Goal: Task Accomplishment & Management: Manage account settings

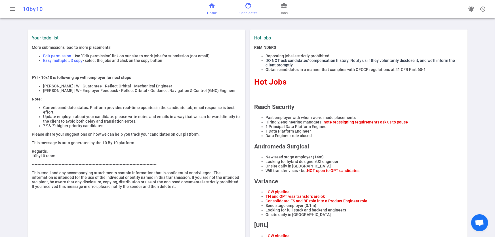
click at [249, 13] on span "Candidates" at bounding box center [248, 13] width 18 height 6
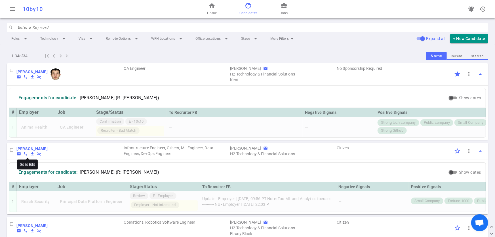
click at [33, 150] on b "Craig Brown" at bounding box center [31, 148] width 31 height 5
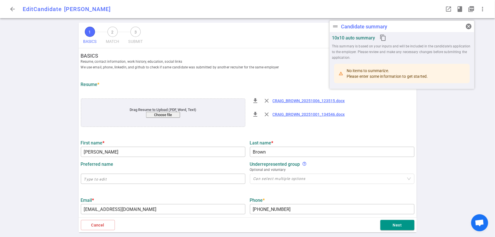
type input "Craig"
type input "Brown"
type input "consultant@craigbrownphd.com"
type input "+1 832-995-7019"
type input "https://www.linkedin.com/in/craigbrownphd"
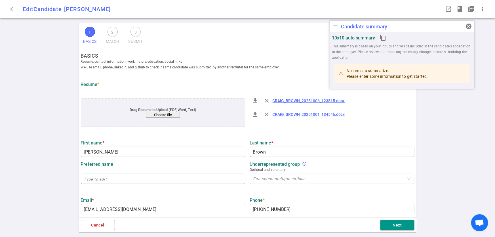
type textarea "https://x.com/CraigBrownPhD"
type textarea "Lead Solutions Architecture Cloud Architecture Cloud Engineering Data Architect…"
type input "19.2"
type input "Operations Managment"
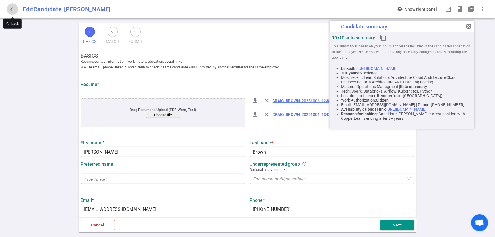
click at [10, 9] on span "arrow_back" at bounding box center [12, 9] width 7 height 7
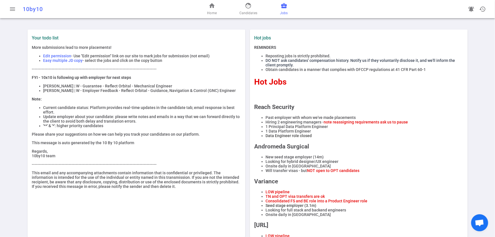
click at [283, 14] on span "Jobs" at bounding box center [284, 13] width 8 height 6
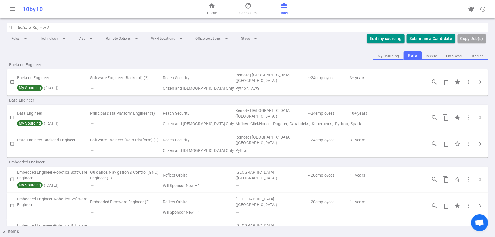
scroll to position [14, 0]
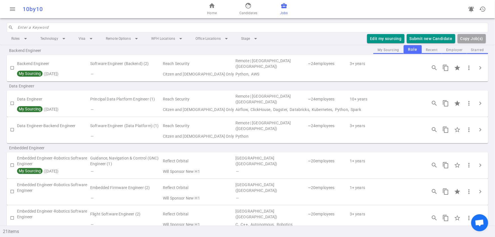
click at [451, 50] on div "Backend Engineer" at bounding box center [247, 50] width 481 height 9
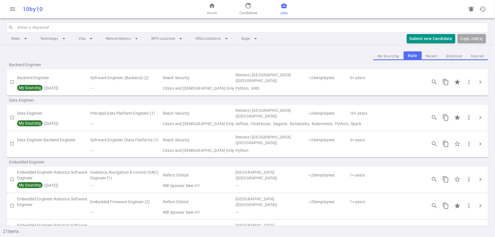
click at [455, 57] on button "Employer" at bounding box center [454, 56] width 25 height 8
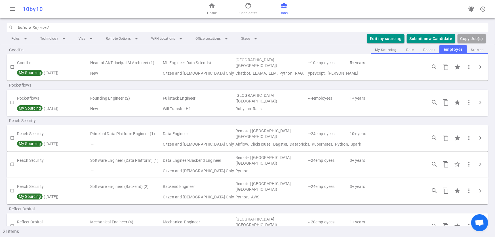
scroll to position [114, 0]
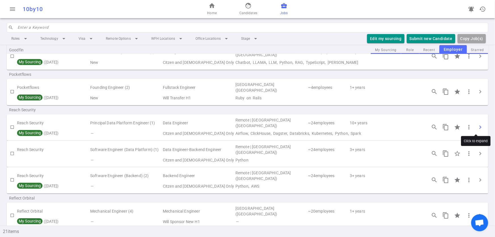
click at [477, 125] on span "chevron_right" at bounding box center [480, 127] width 7 height 7
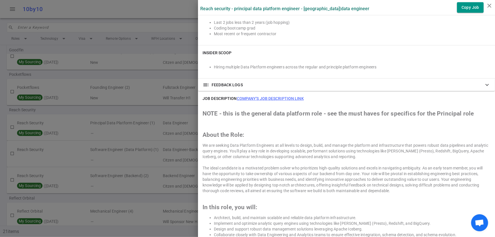
scroll to position [262, 0]
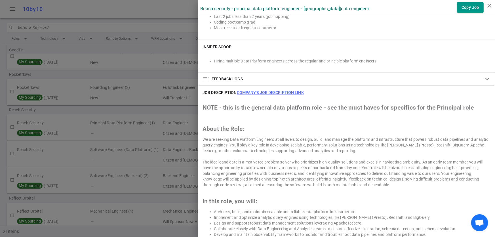
click at [202, 79] on span "toc" at bounding box center [205, 78] width 7 height 7
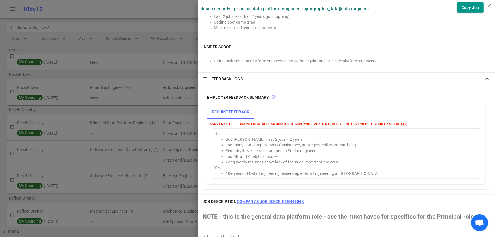
click at [152, 9] on div at bounding box center [247, 118] width 495 height 237
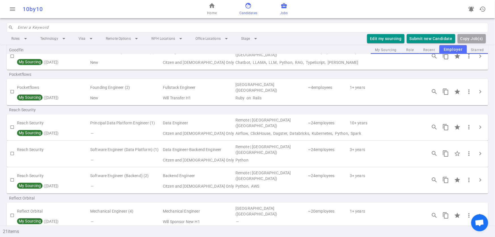
click at [243, 5] on link "face Candidates" at bounding box center [248, 9] width 18 height 14
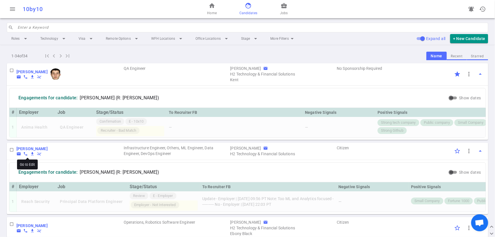
click at [30, 151] on b "[PERSON_NAME]" at bounding box center [31, 148] width 31 height 5
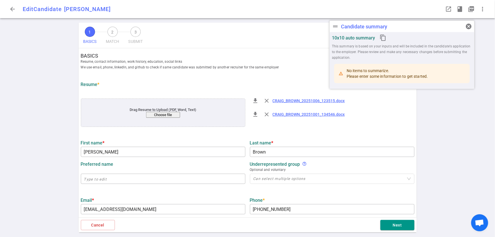
type input "Craig"
type input "Brown"
type input "consultant@craigbrownphd.com"
type input "+1 832-995-7019"
type input "https://www.linkedin.com/in/craigbrownphd"
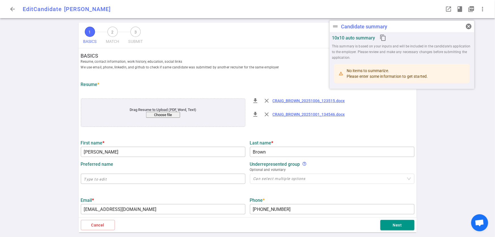
type textarea "https://x.com/CraigBrownPhD"
type textarea "Lead Solutions Architecture Cloud Architecture Cloud Engineering Data Architect…"
type input "19.2"
type input "Operations Managment"
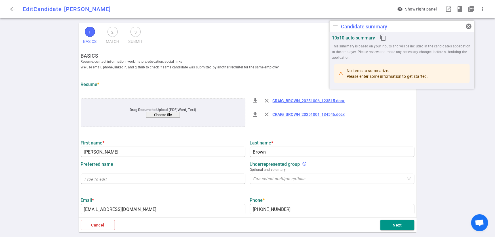
click at [9, 9] on span "arrow_back" at bounding box center [12, 9] width 7 height 7
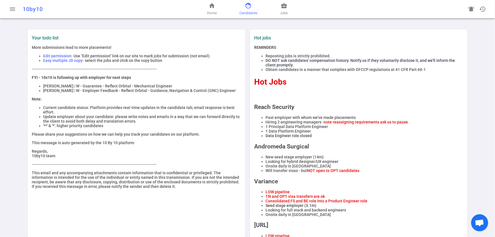
click at [255, 12] on span "Candidates" at bounding box center [248, 13] width 18 height 6
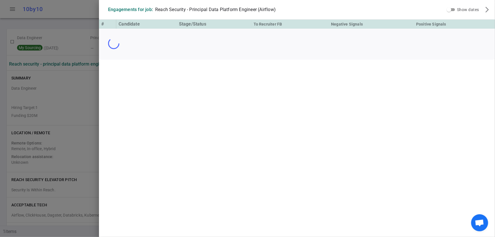
scroll to position [251, 0]
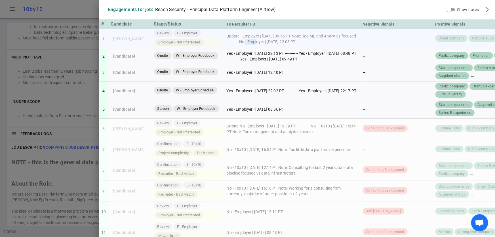
drag, startPoint x: 256, startPoint y: 42, endPoint x: 246, endPoint y: 43, distance: 10.0
click at [246, 43] on td "Update - Employer | [DATE] 09:56 PT Note: Too ML and Analytics focused --------…" at bounding box center [292, 39] width 136 height 21
click at [51, 51] on div at bounding box center [247, 118] width 495 height 237
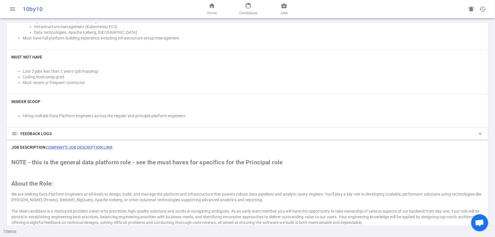
click at [14, 133] on span "toc" at bounding box center [14, 133] width 7 height 7
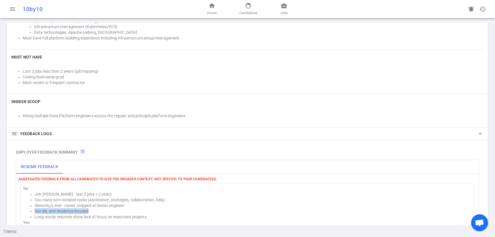
drag, startPoint x: 35, startPoint y: 210, endPoint x: 92, endPoint y: 208, distance: 57.0
click at [92, 208] on li "Too ML and Analytics focused" at bounding box center [253, 211] width 437 height 6
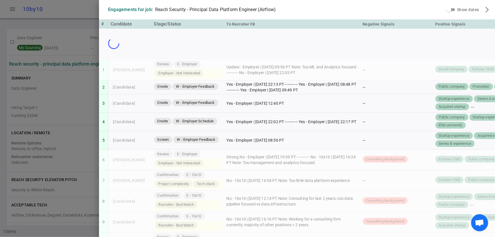
scroll to position [251, 0]
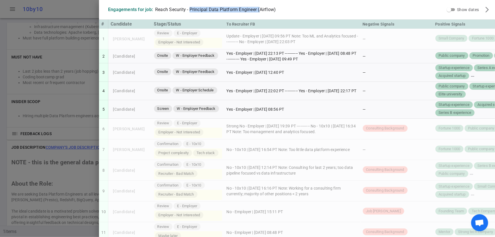
drag, startPoint x: 185, startPoint y: 10, endPoint x: 255, endPoint y: 6, distance: 70.7
click at [255, 6] on div "Engagements for job: Reach Security - Principal Data Platform Engineer (Airflow)" at bounding box center [191, 9] width 177 height 15
click at [301, 3] on div "Engagements for job: Reach Security - Principal Data Platform Engineer (Airflow)" at bounding box center [273, 9] width 344 height 15
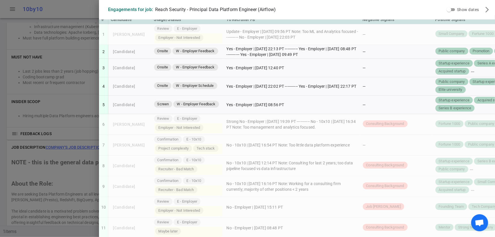
scroll to position [0, 0]
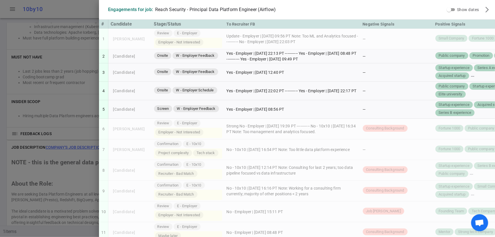
click at [75, 109] on div at bounding box center [247, 118] width 495 height 237
